Goal: Transaction & Acquisition: Book appointment/travel/reservation

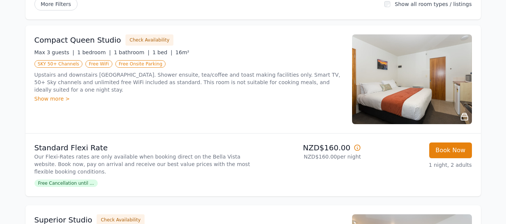
scroll to position [88, 0]
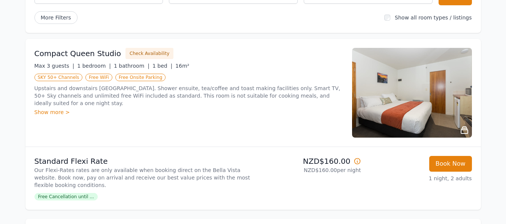
click at [57, 109] on div "Show more >" at bounding box center [188, 112] width 309 height 7
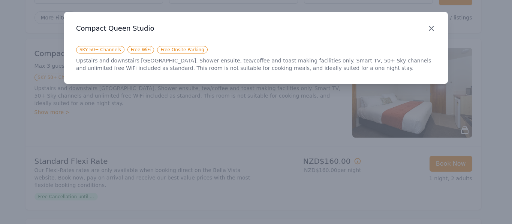
click at [435, 27] on icon "button" at bounding box center [431, 28] width 9 height 9
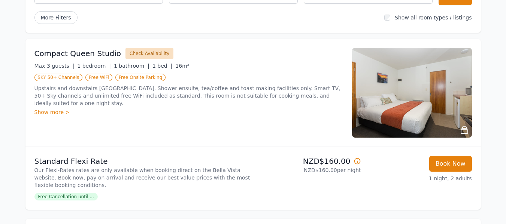
click at [136, 51] on button "Check Availability" at bounding box center [149, 53] width 48 height 11
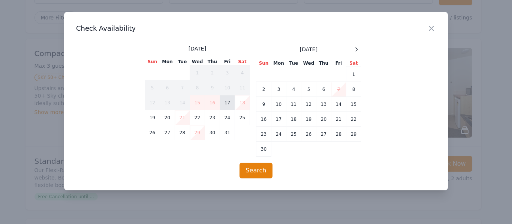
click at [227, 104] on td "17" at bounding box center [227, 102] width 15 height 15
click at [252, 170] on button "Search" at bounding box center [255, 171] width 33 height 16
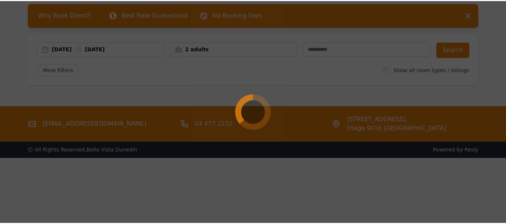
scroll to position [36, 0]
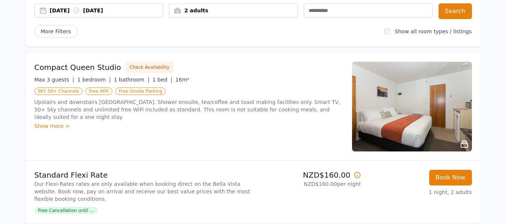
scroll to position [75, 0]
click at [47, 122] on div "Show more >" at bounding box center [188, 125] width 309 height 7
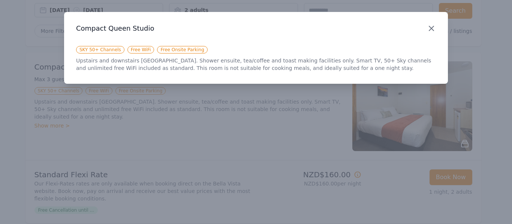
click at [428, 26] on icon "button" at bounding box center [431, 28] width 9 height 9
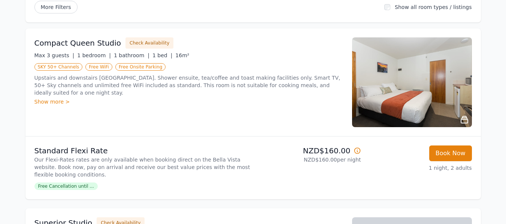
scroll to position [112, 0]
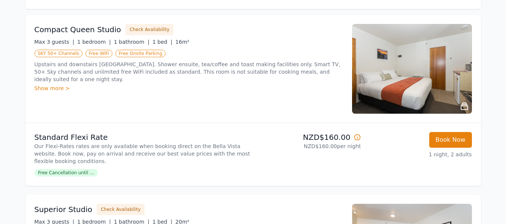
click at [358, 139] on icon at bounding box center [357, 137] width 7 height 7
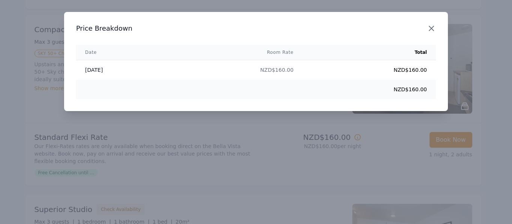
click at [430, 27] on icon "button" at bounding box center [431, 28] width 9 height 9
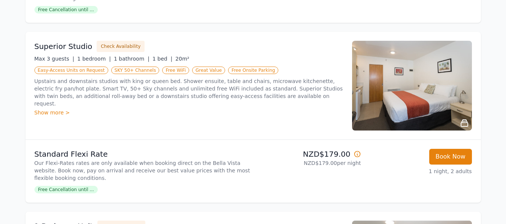
scroll to position [262, 0]
